Goal: Information Seeking & Learning: Learn about a topic

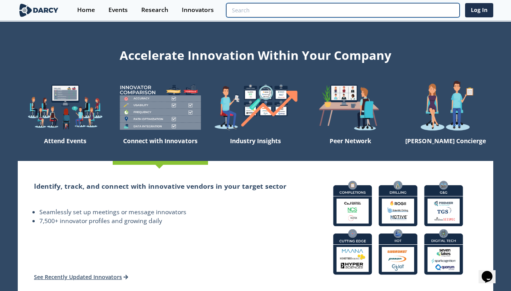
click at [408, 12] on input "search" at bounding box center [342, 10] width 233 height 14
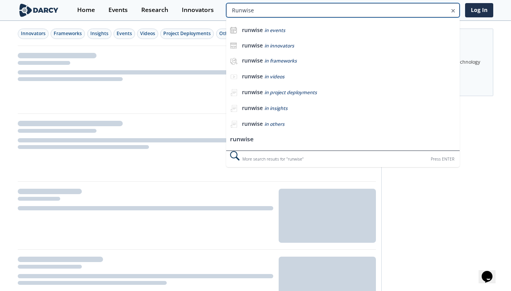
type input "runwise"
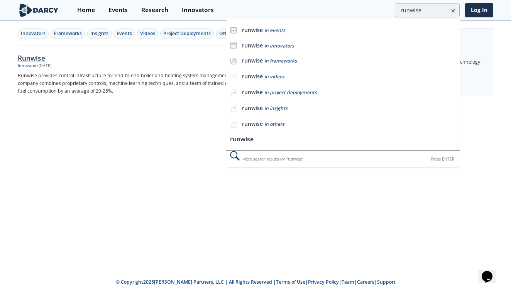
click at [37, 55] on div "Runwise" at bounding box center [145, 58] width 255 height 10
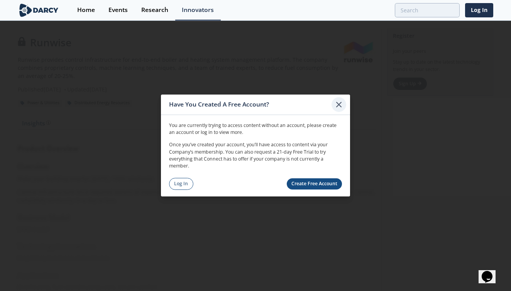
click at [339, 110] on div at bounding box center [338, 104] width 15 height 15
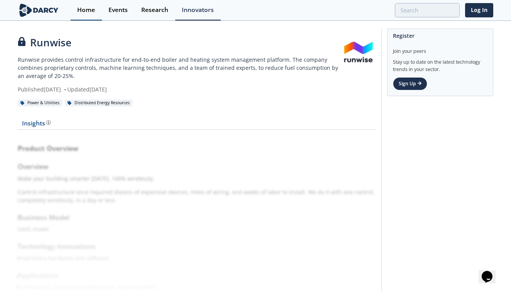
click at [90, 12] on div "Home" at bounding box center [86, 10] width 18 height 6
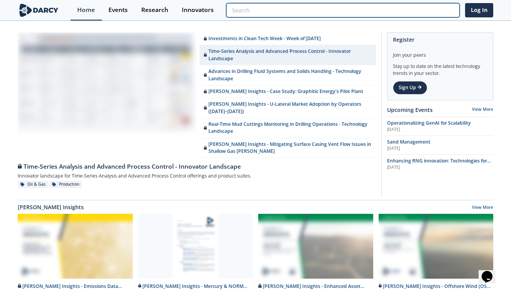
click at [421, 12] on input "search" at bounding box center [342, 10] width 233 height 14
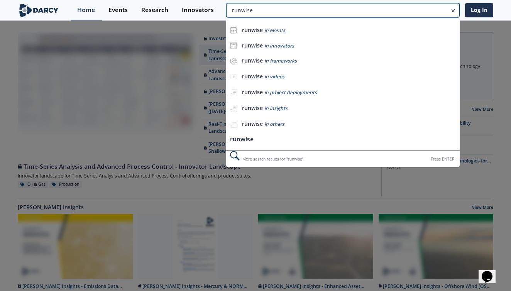
type input "runwise"
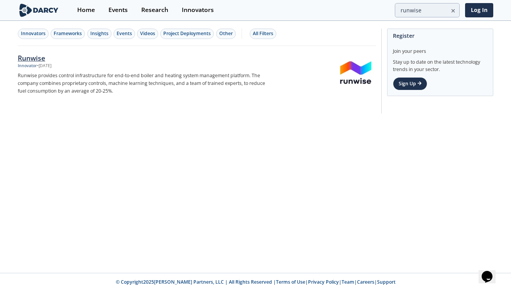
click at [38, 60] on div "Runwise" at bounding box center [145, 58] width 255 height 10
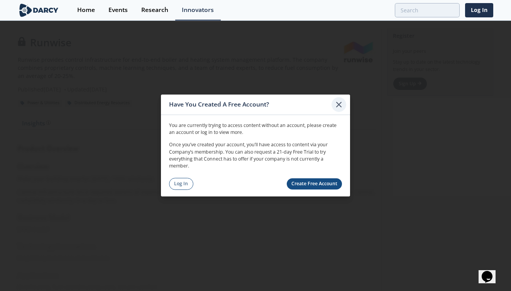
click at [344, 103] on div at bounding box center [338, 104] width 15 height 15
